Goal: Information Seeking & Learning: Learn about a topic

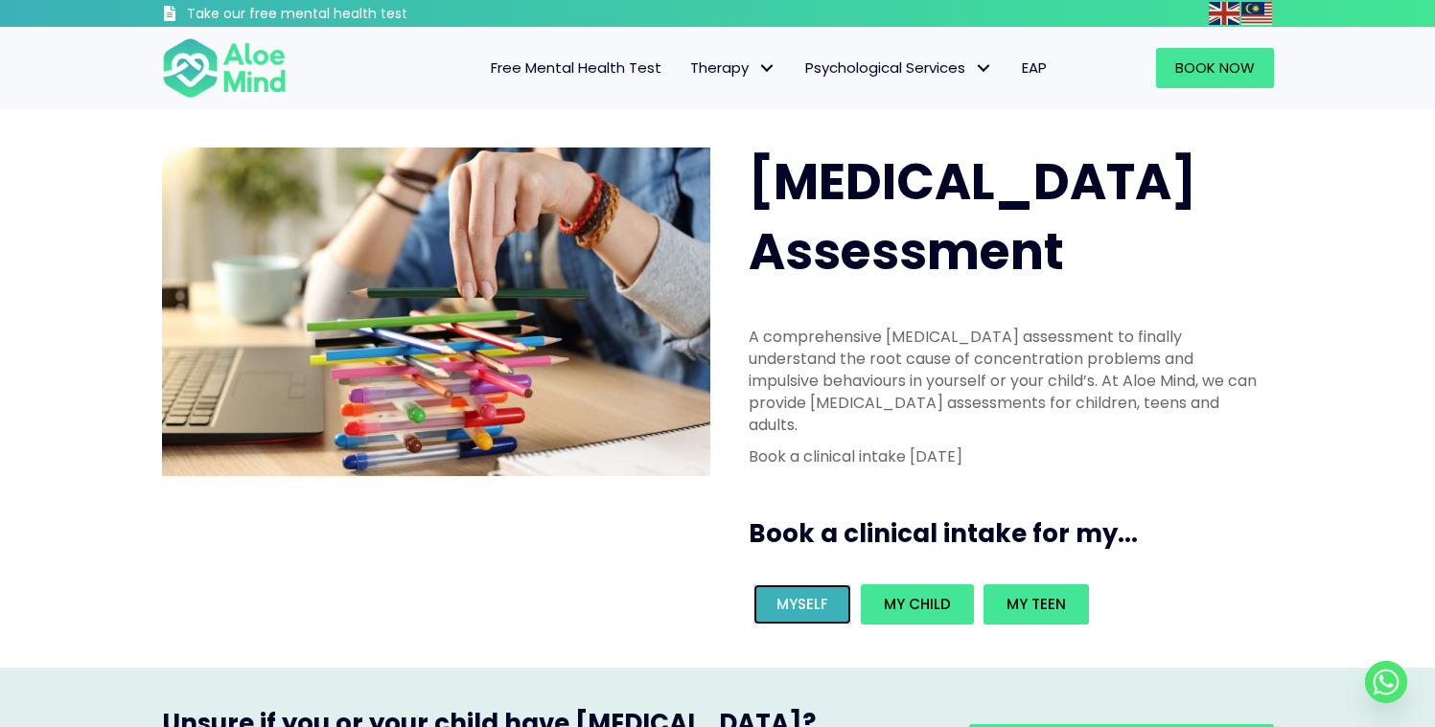
click at [827, 585] on link "Myself" at bounding box center [802, 605] width 98 height 40
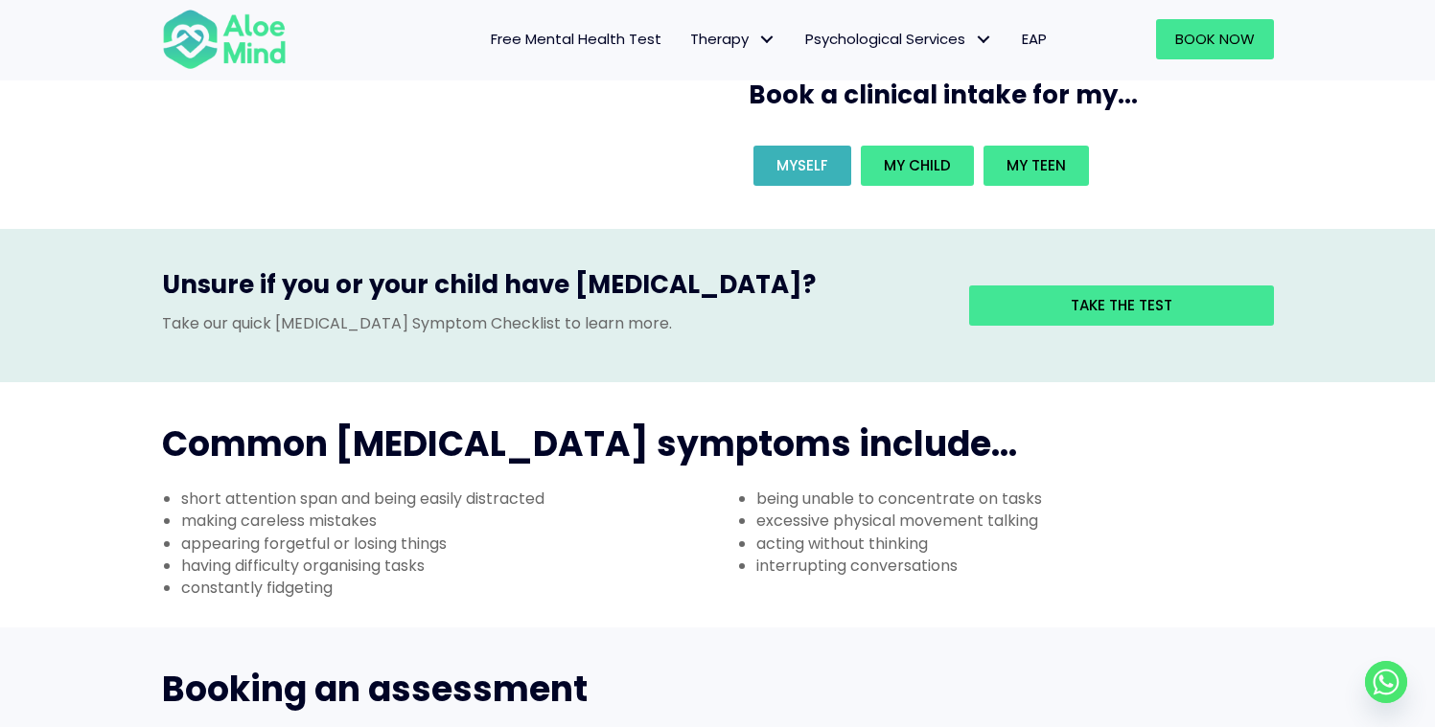
scroll to position [345, 0]
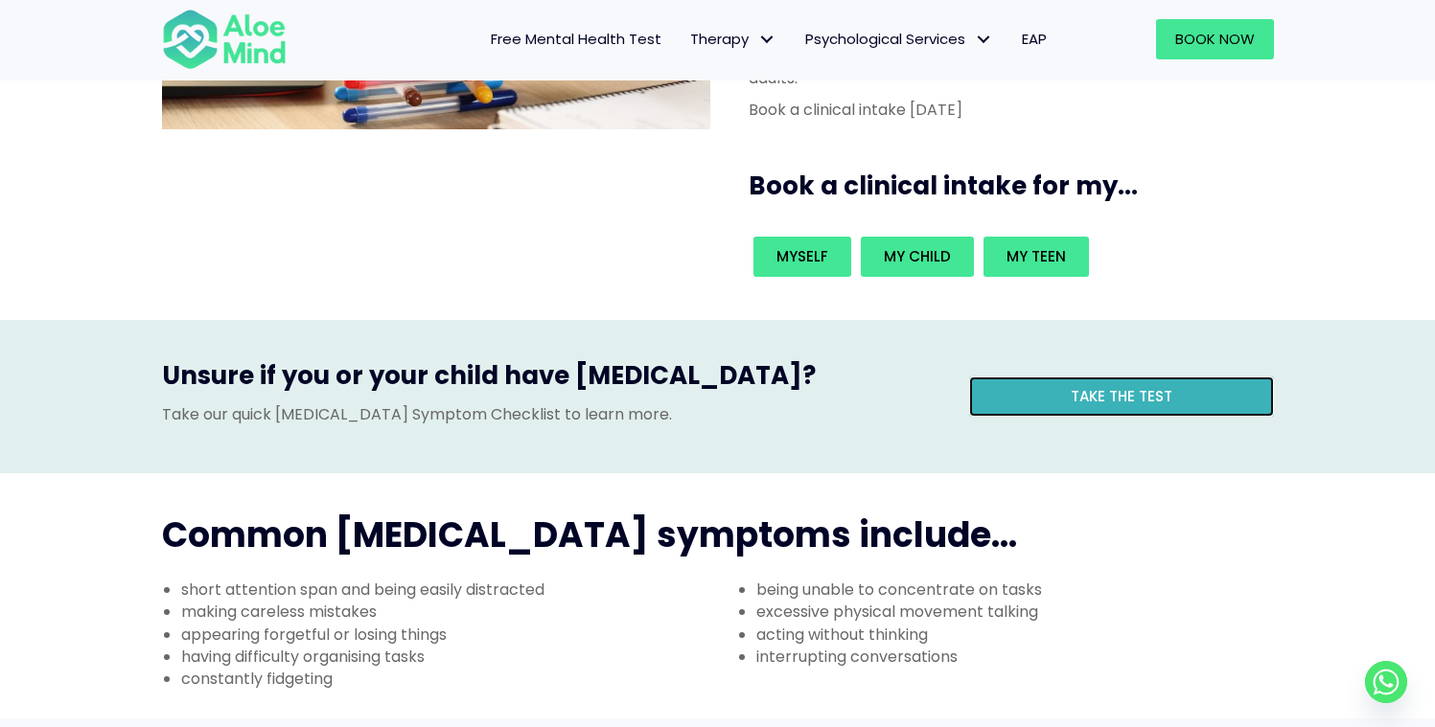
click at [1130, 386] on span "Take the test" at bounding box center [1122, 396] width 102 height 20
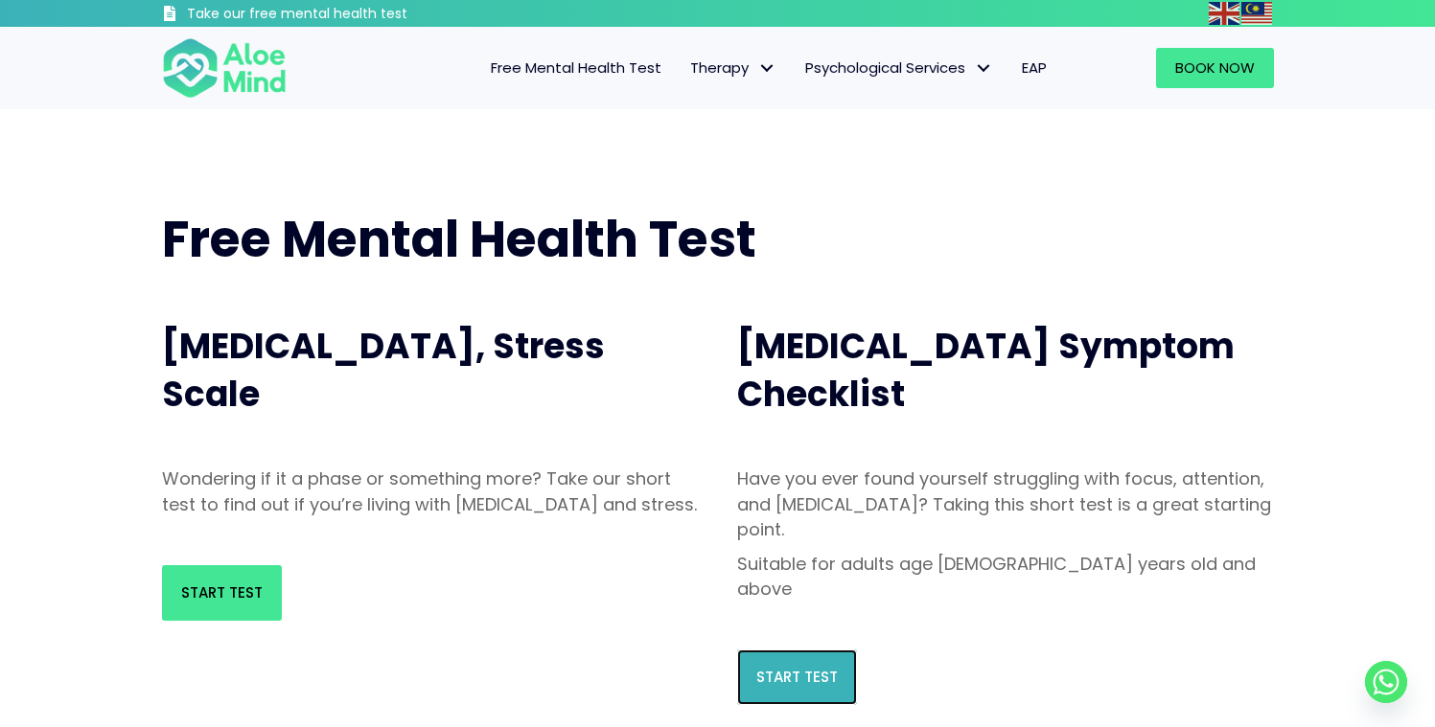
click at [802, 650] on link "Start Test" at bounding box center [797, 678] width 120 height 56
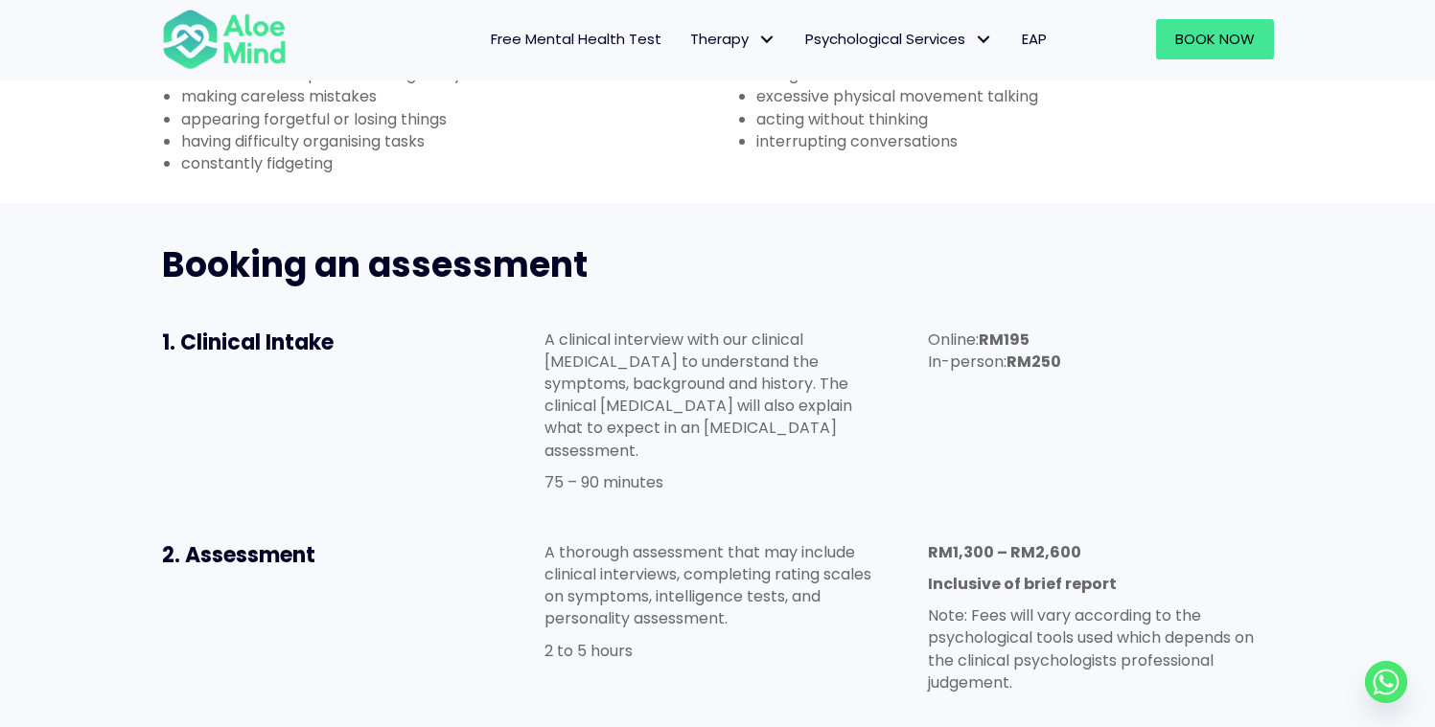
scroll to position [865, 0]
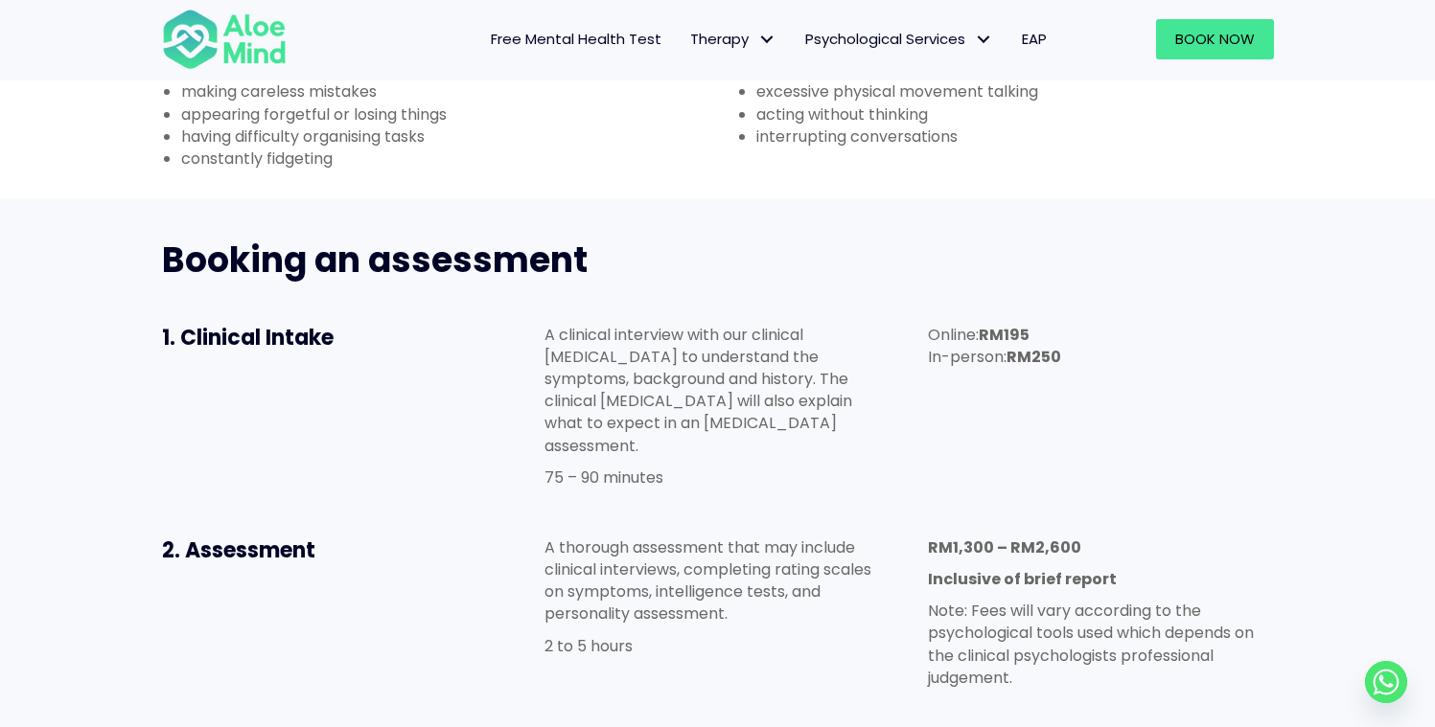
click at [827, 635] on p "2 to 5 hours" at bounding box center [716, 646] width 345 height 22
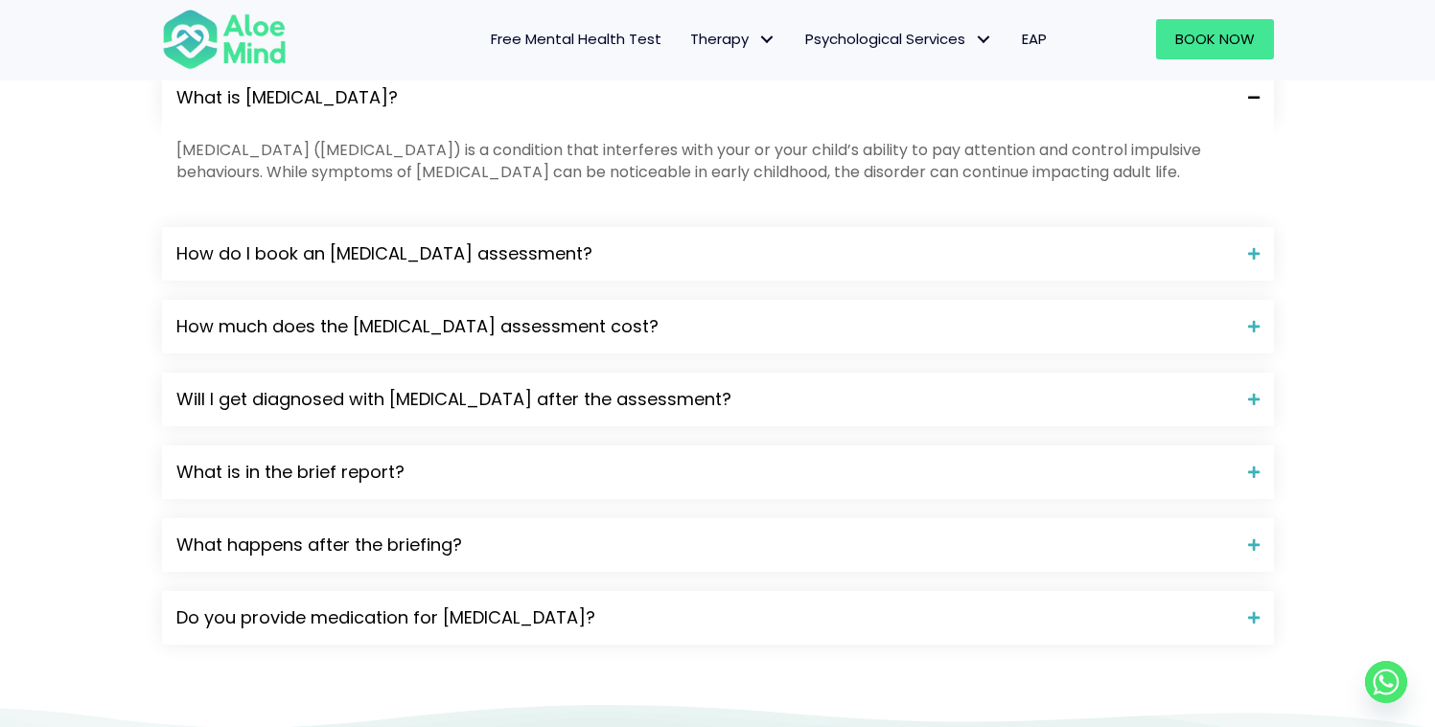
scroll to position [1873, 0]
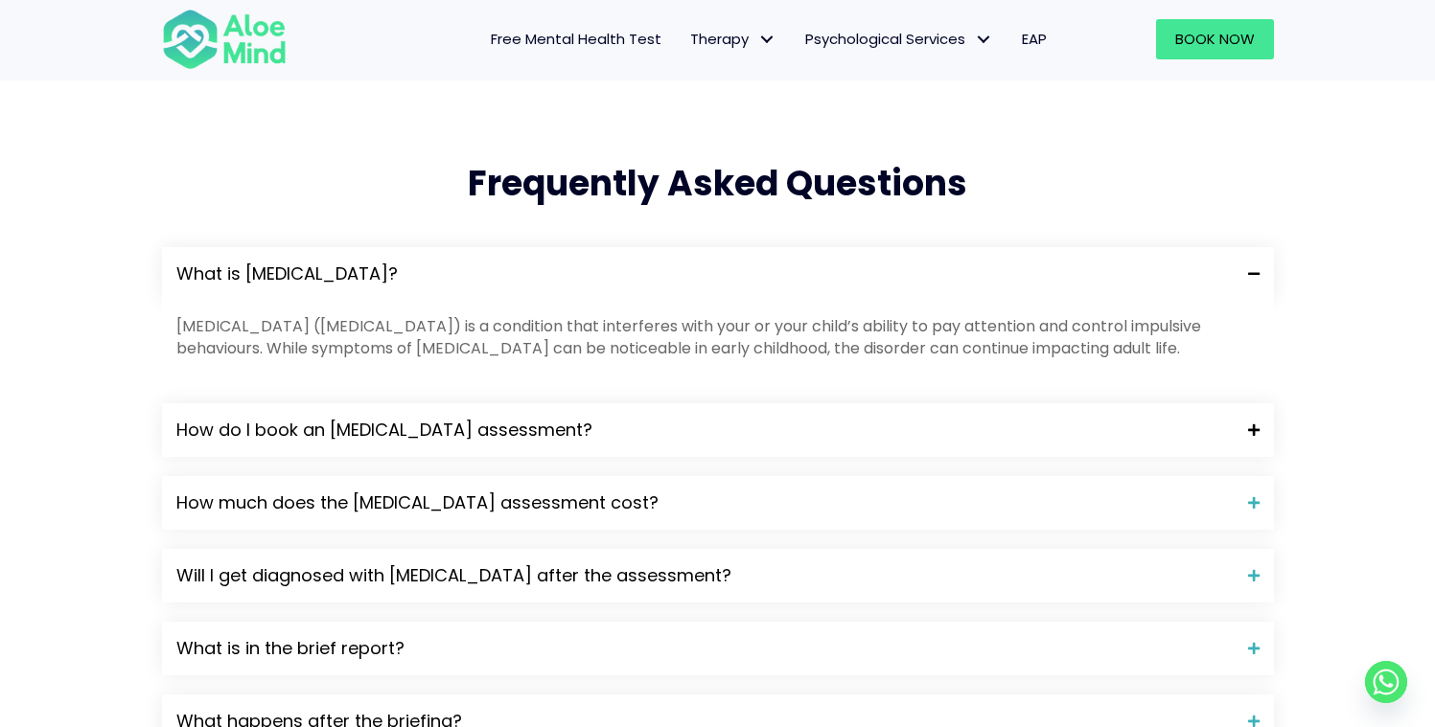
click at [655, 418] on span "How do I book an [MEDICAL_DATA] assessment?" at bounding box center [704, 430] width 1057 height 25
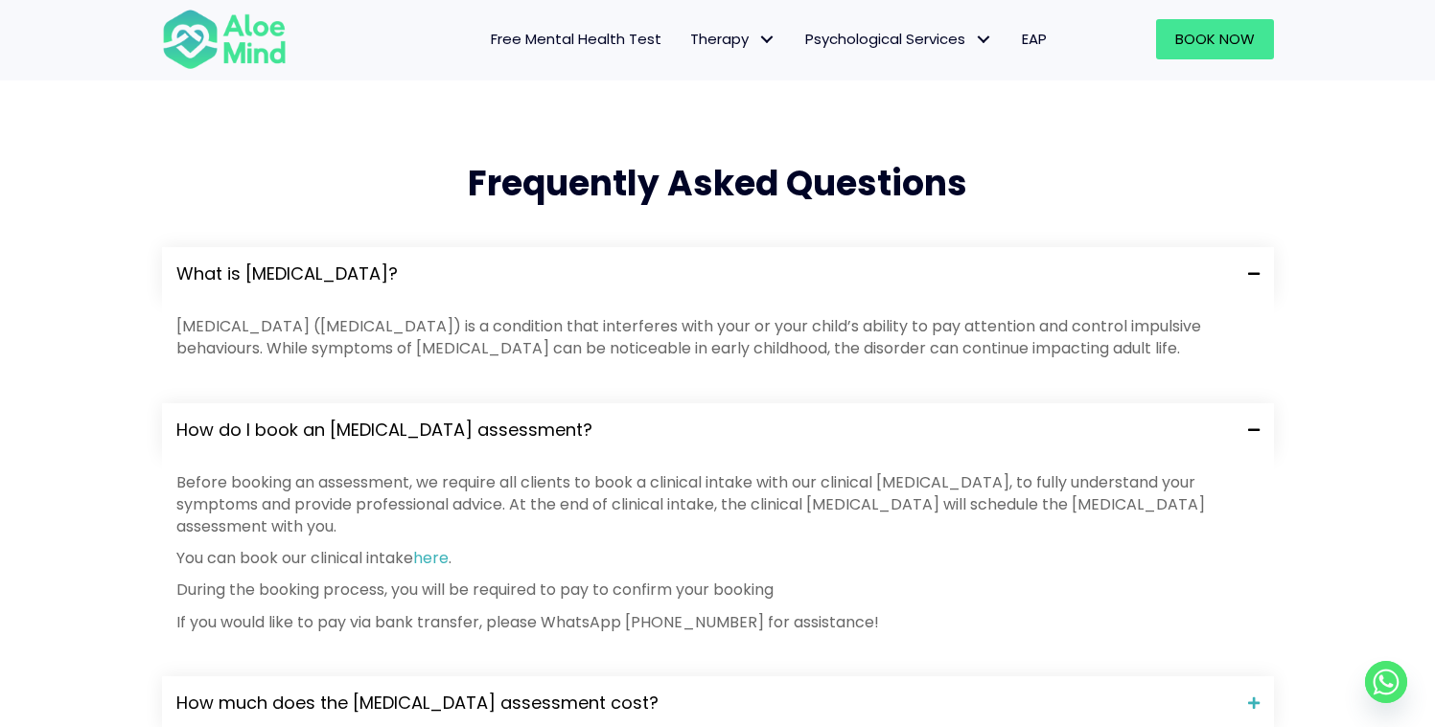
click at [655, 418] on span "How do I book an [MEDICAL_DATA] assessment?" at bounding box center [704, 430] width 1057 height 25
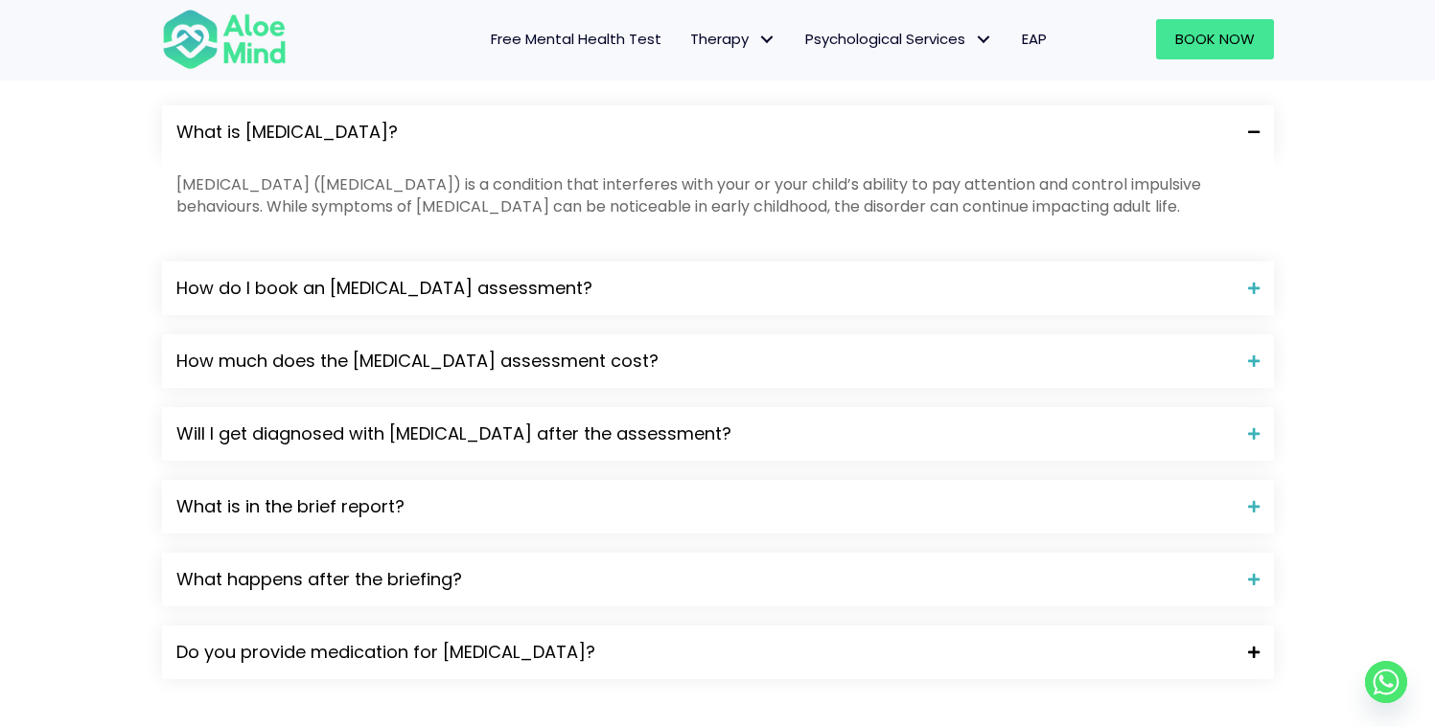
scroll to position [2017, 0]
click at [715, 638] on span "Do you provide medication for [MEDICAL_DATA]?" at bounding box center [704, 650] width 1057 height 25
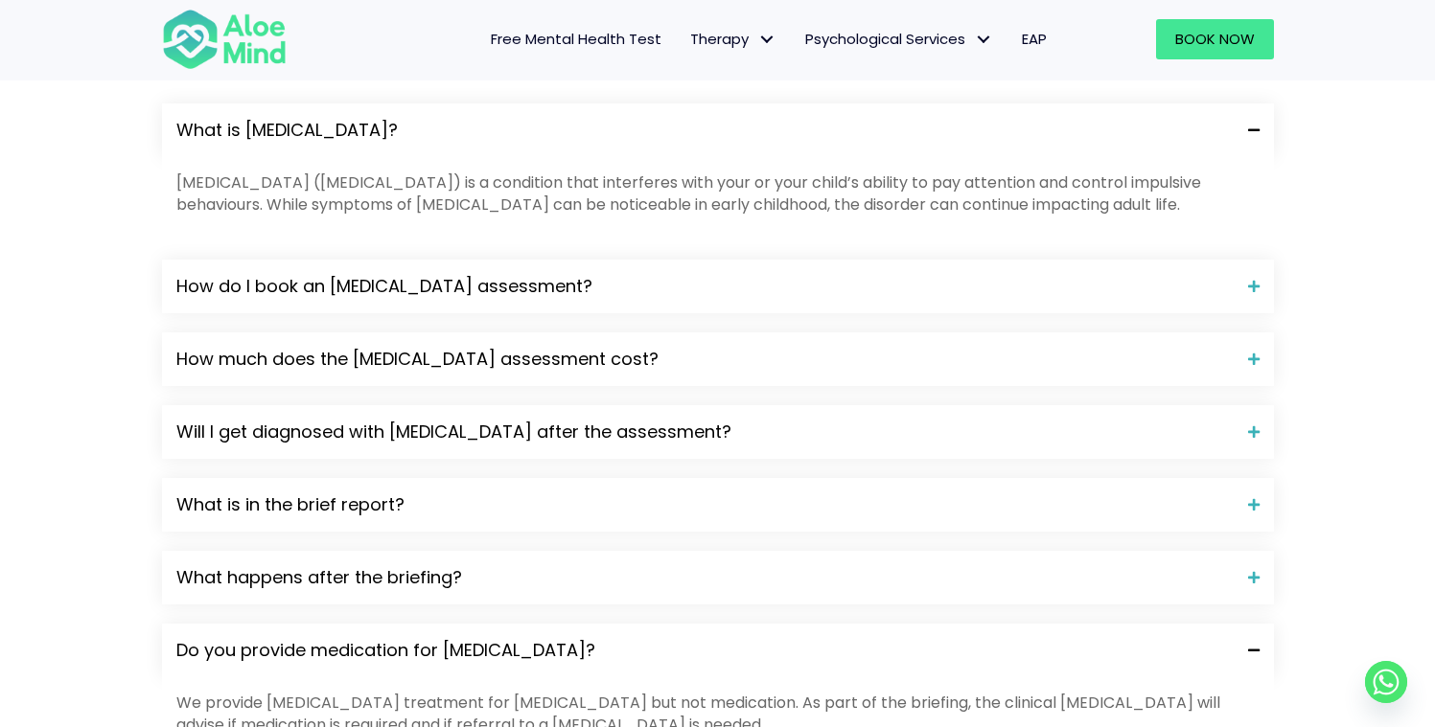
click at [714, 638] on span "Do you provide medication for [MEDICAL_DATA]?" at bounding box center [704, 650] width 1057 height 25
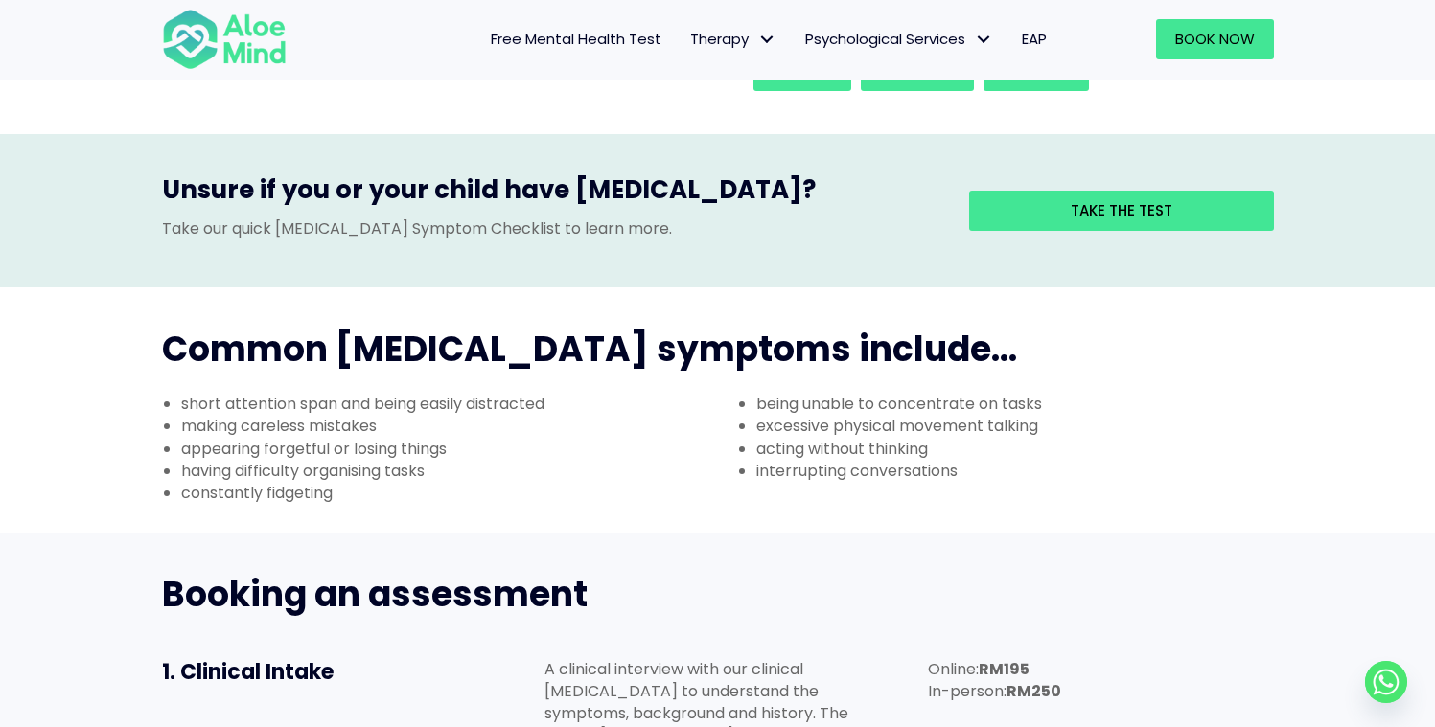
scroll to position [104, 0]
